Goal: Task Accomplishment & Management: Use online tool/utility

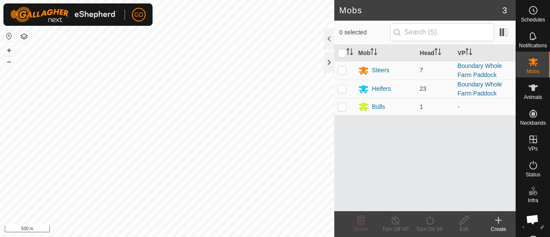
scroll to position [2854, 0]
click at [9, 51] on button "+" at bounding box center [9, 50] width 10 height 10
click at [340, 87] on p-checkbox at bounding box center [342, 88] width 9 height 7
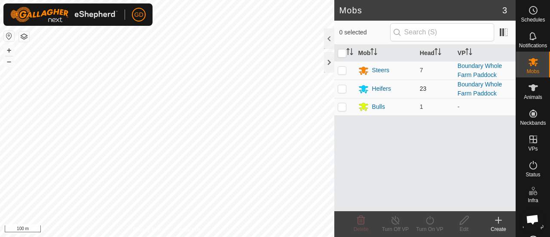
checkbox input "true"
click at [340, 69] on p-checkbox at bounding box center [342, 70] width 9 height 7
checkbox input "false"
click at [343, 86] on p-checkbox at bounding box center [342, 88] width 9 height 7
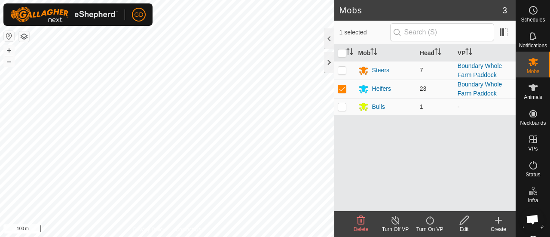
checkbox input "false"
click at [375, 70] on div "Steers" at bounding box center [380, 70] width 17 height 9
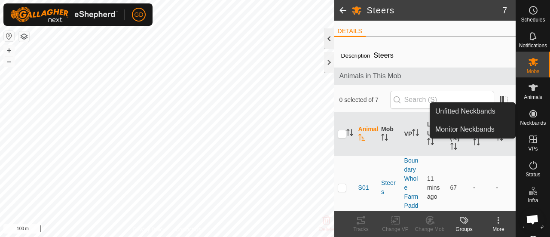
click at [329, 40] on div at bounding box center [329, 38] width 10 height 21
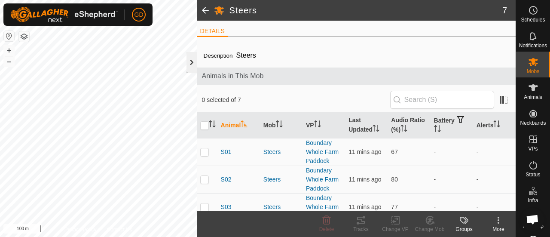
click at [190, 60] on div at bounding box center [192, 62] width 10 height 21
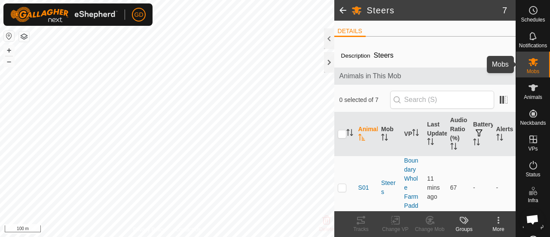
click at [528, 58] on icon at bounding box center [533, 62] width 10 height 10
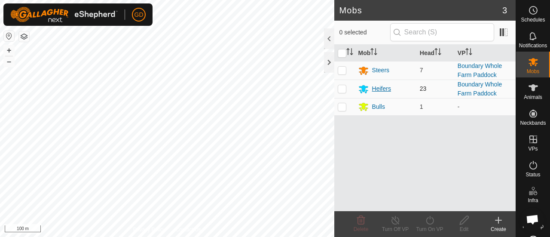
click at [379, 86] on div "Heifers" at bounding box center [381, 88] width 19 height 9
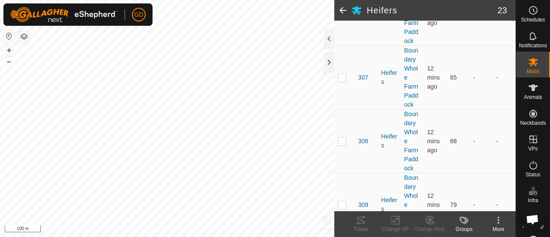
scroll to position [487, 0]
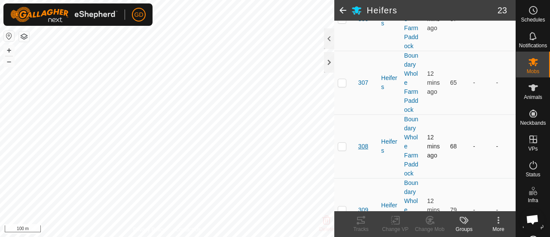
click at [361, 144] on span "308" at bounding box center [363, 146] width 10 height 9
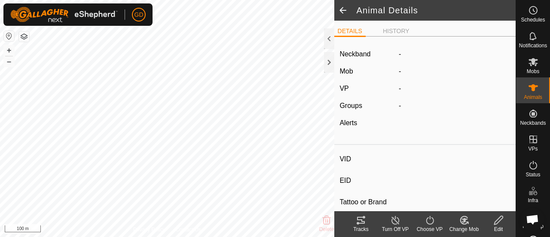
type input "308"
type input "982123826118141"
type input "-"
type input "Droughtmaster"
type input "-"
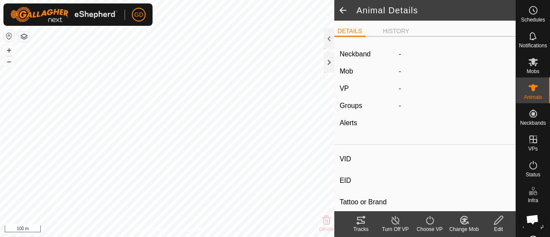
type input "0 kg"
type input "-"
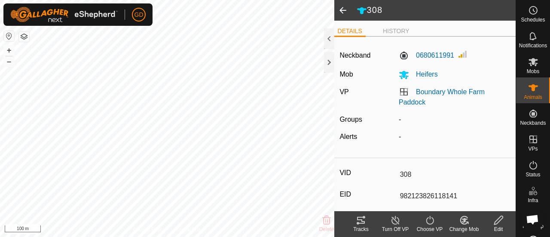
click at [358, 220] on icon at bounding box center [361, 220] width 8 height 7
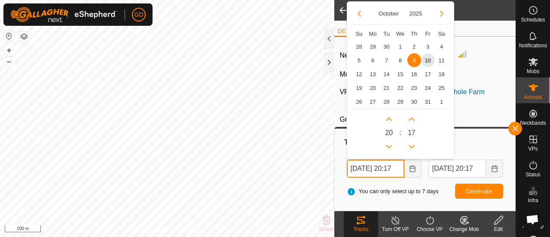
drag, startPoint x: 357, startPoint y: 168, endPoint x: 348, endPoint y: 168, distance: 8.6
click at [348, 168] on input "[DATE] 20:17" at bounding box center [376, 168] width 58 height 18
click at [397, 167] on input "[DATE] 20:17" at bounding box center [376, 168] width 58 height 18
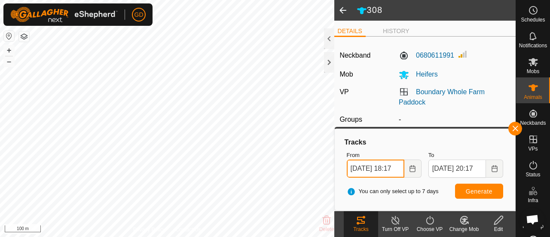
type input "[DATE] 18:17"
click at [474, 192] on span "Generate" at bounding box center [479, 191] width 27 height 7
click at [516, 127] on button "button" at bounding box center [516, 129] width 14 height 14
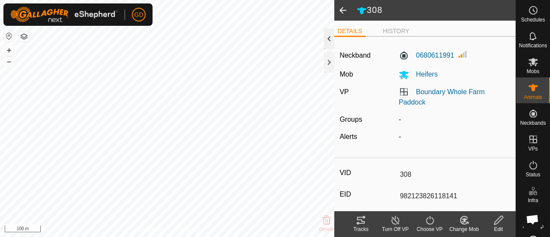
click at [328, 38] on div at bounding box center [329, 38] width 10 height 21
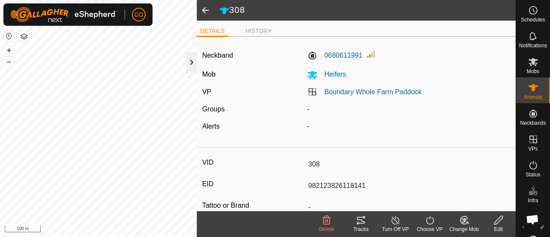
click at [192, 62] on div at bounding box center [192, 62] width 10 height 21
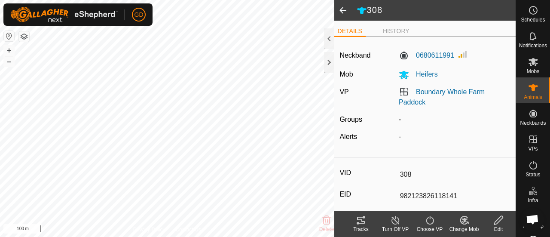
click at [375, 9] on h2 "308" at bounding box center [436, 10] width 159 height 11
click at [345, 11] on span at bounding box center [342, 10] width 17 height 21
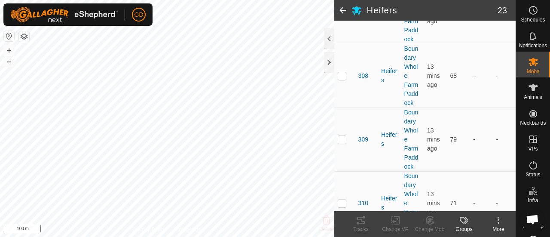
scroll to position [560, 0]
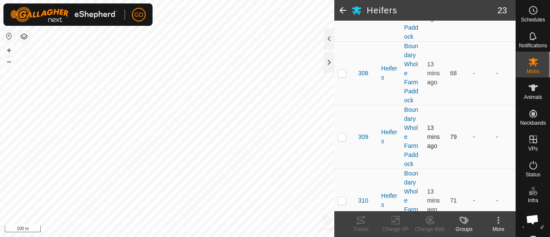
click at [338, 135] on p-checkbox at bounding box center [342, 136] width 9 height 7
checkbox input "true"
click at [360, 223] on icon at bounding box center [361, 220] width 8 height 7
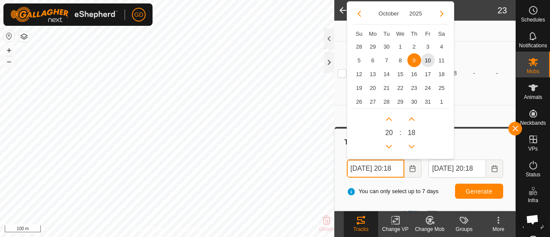
drag, startPoint x: 358, startPoint y: 168, endPoint x: 339, endPoint y: 165, distance: 18.8
click at [339, 165] on div "Tracks From [DATE] 20:18 October 2025 Su Mo Tu We Th Fr Sa 28 29 30 1 2 3 4 5 6…" at bounding box center [425, 169] width 174 height 75
click at [397, 166] on input "[DATE] 20:18" at bounding box center [376, 168] width 58 height 18
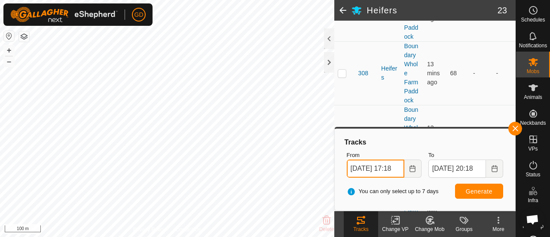
type input "[DATE] 17:18"
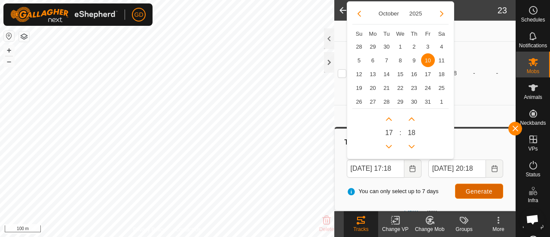
click at [475, 190] on span "Generate" at bounding box center [479, 191] width 27 height 7
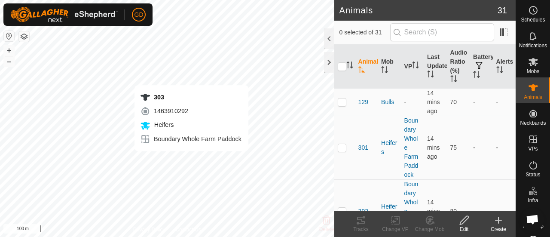
checkbox input "true"
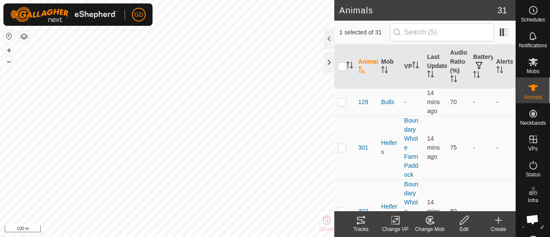
click at [358, 216] on icon at bounding box center [361, 220] width 10 height 10
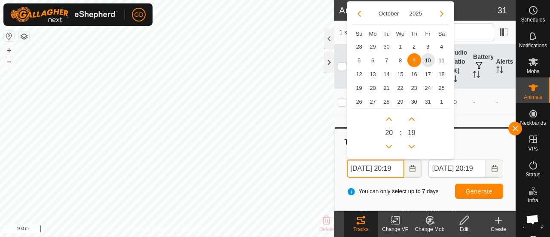
drag, startPoint x: 358, startPoint y: 168, endPoint x: 341, endPoint y: 165, distance: 17.0
click at [341, 165] on div "Tracks From [DATE] 20:19 October 2025 Su Mo Tu We Th Fr Sa 28 29 30 1 2 3 4 5 6…" at bounding box center [425, 169] width 174 height 75
click at [397, 168] on input "[DATE] 20:19" at bounding box center [376, 168] width 58 height 18
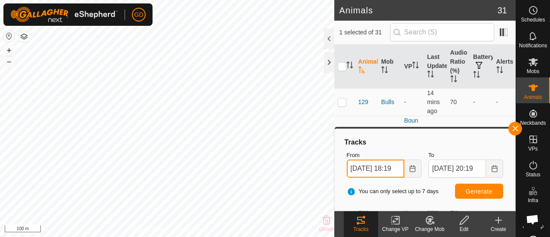
type input "[DATE] 18:19"
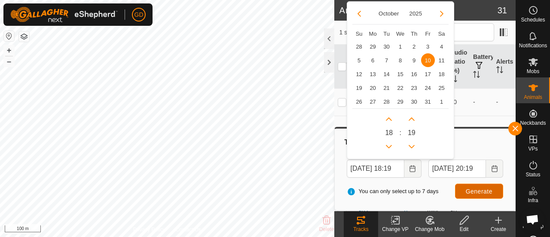
click at [469, 189] on span "Generate" at bounding box center [479, 191] width 27 height 7
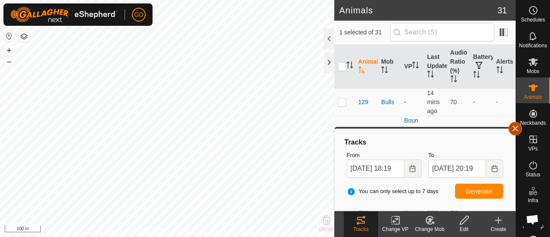
click at [517, 126] on button "button" at bounding box center [516, 129] width 14 height 14
